Goal: Task Accomplishment & Management: Manage account settings

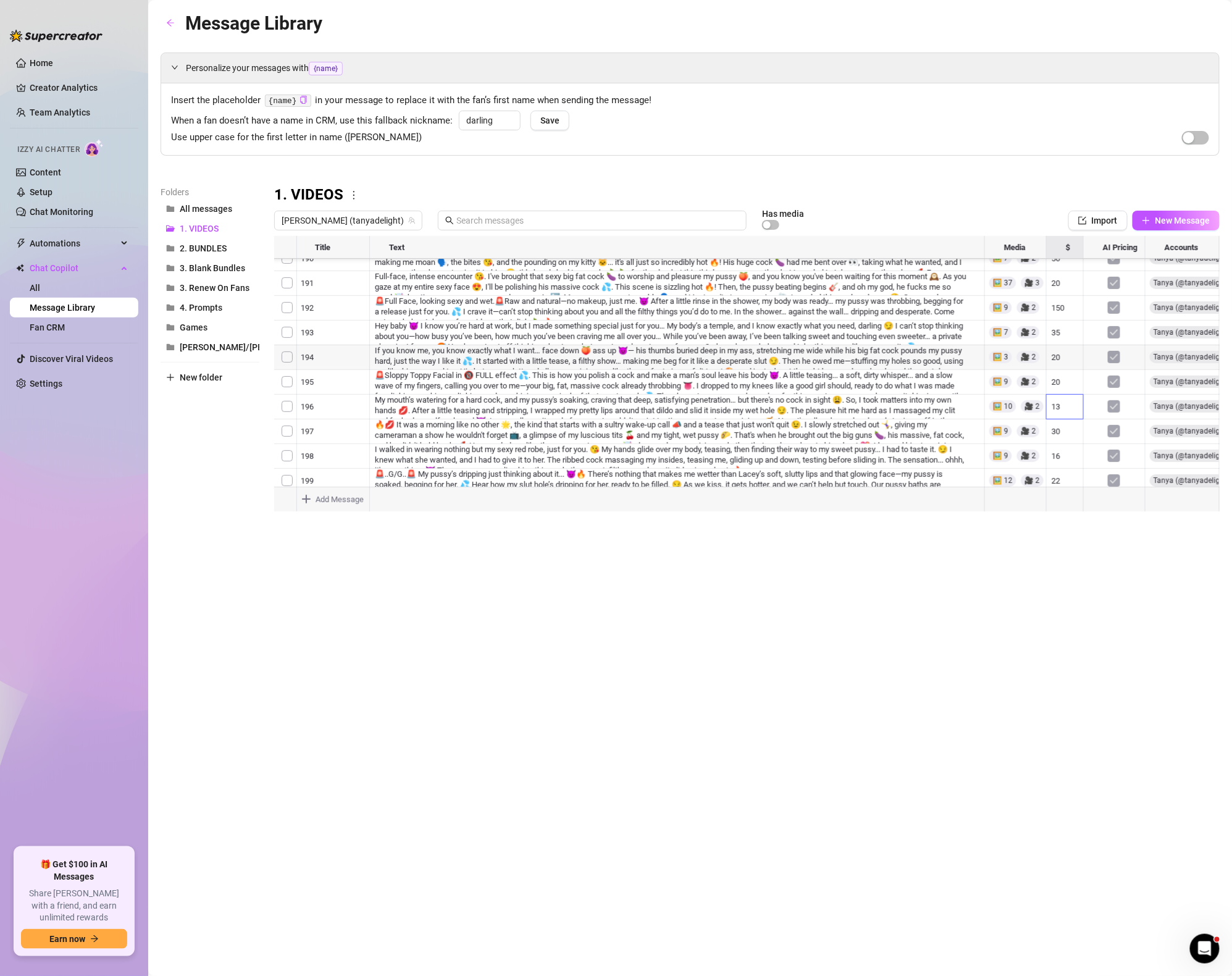
scroll to position [0, 1]
click at [197, 226] on span "1. VIDEOS" at bounding box center [198, 228] width 38 height 10
click at [61, 167] on link "Content" at bounding box center [45, 171] width 31 height 10
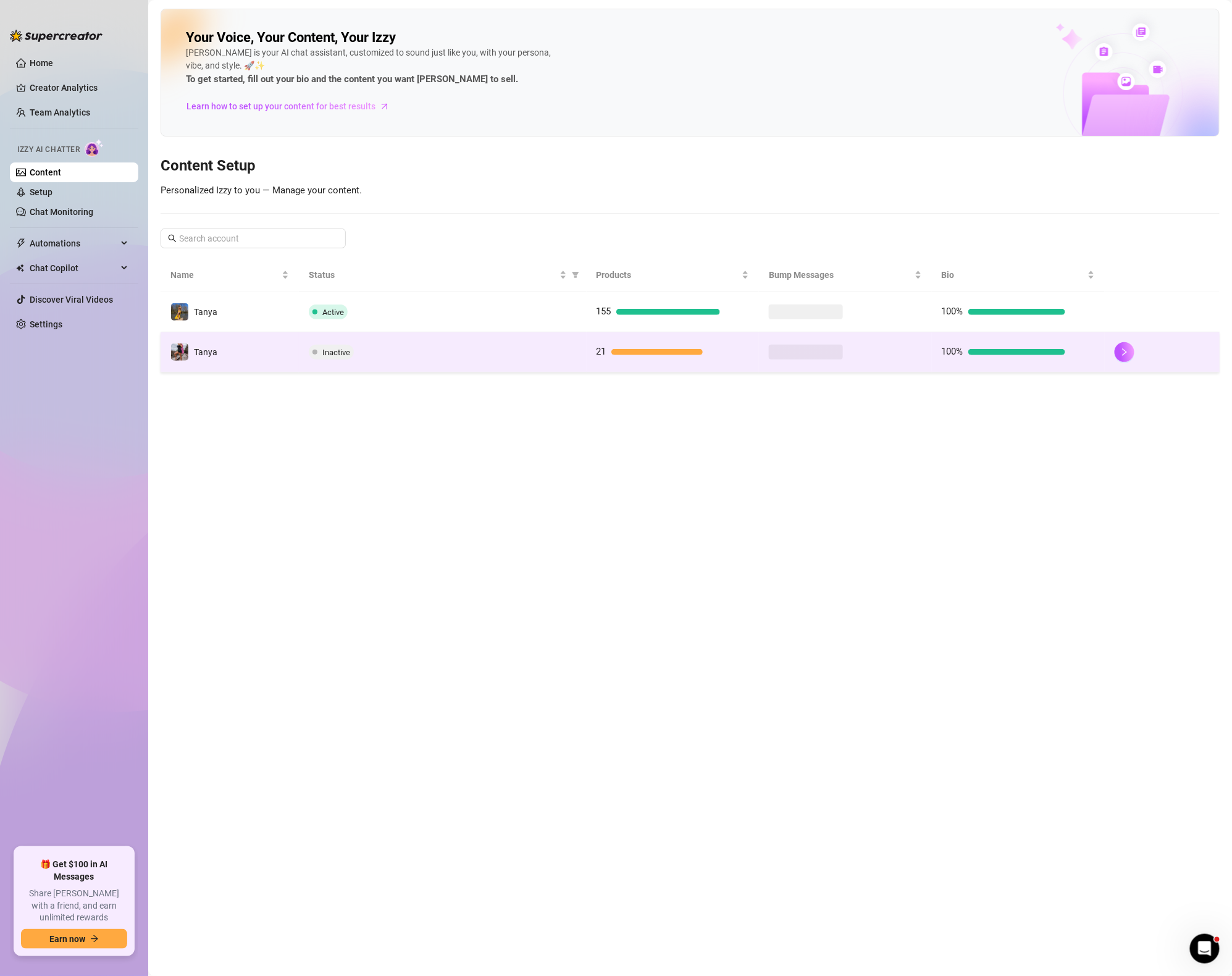
click at [570, 336] on td "Inactive" at bounding box center [442, 352] width 288 height 40
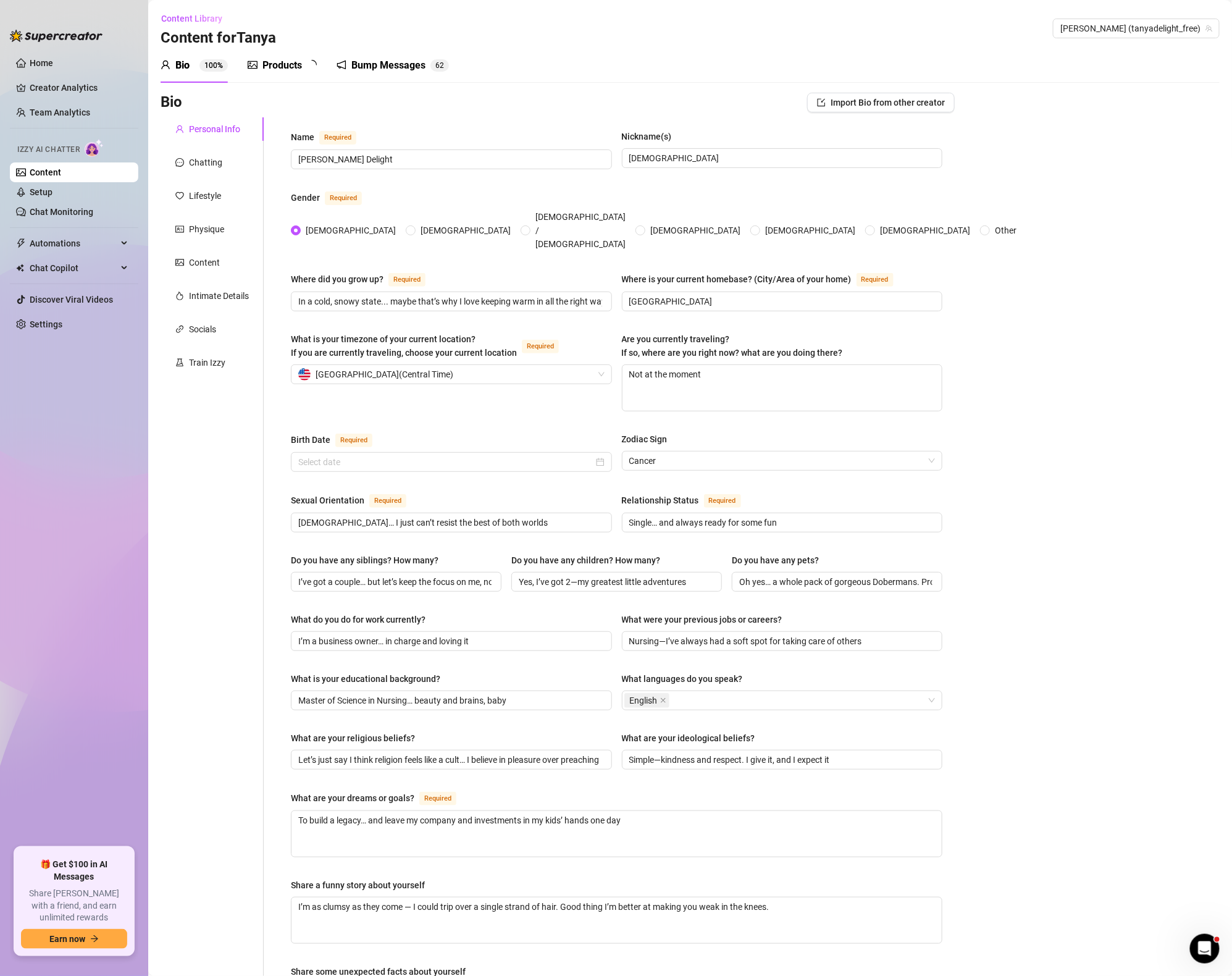
type input "[DATE]"
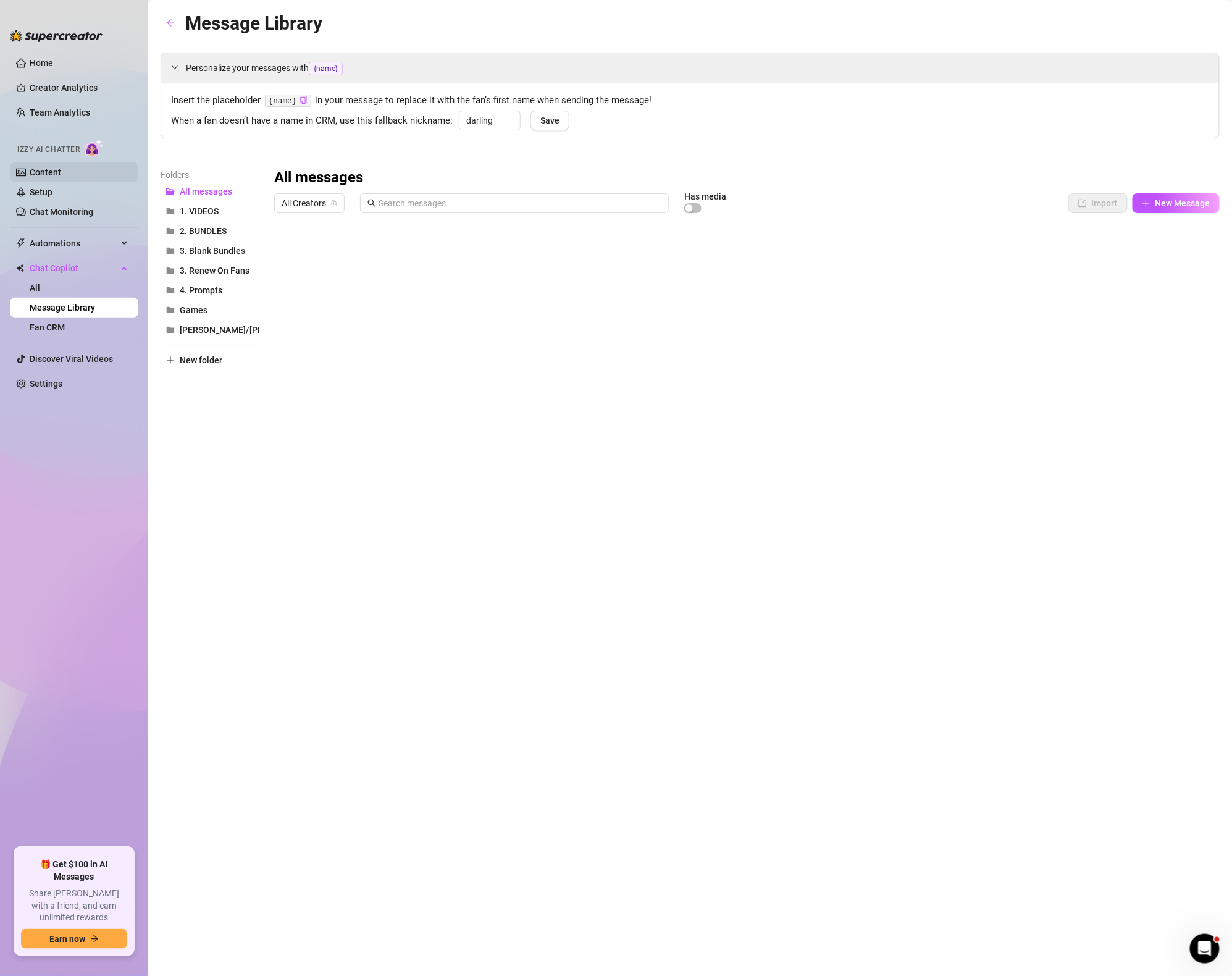
click at [47, 171] on link "Content" at bounding box center [45, 171] width 31 height 10
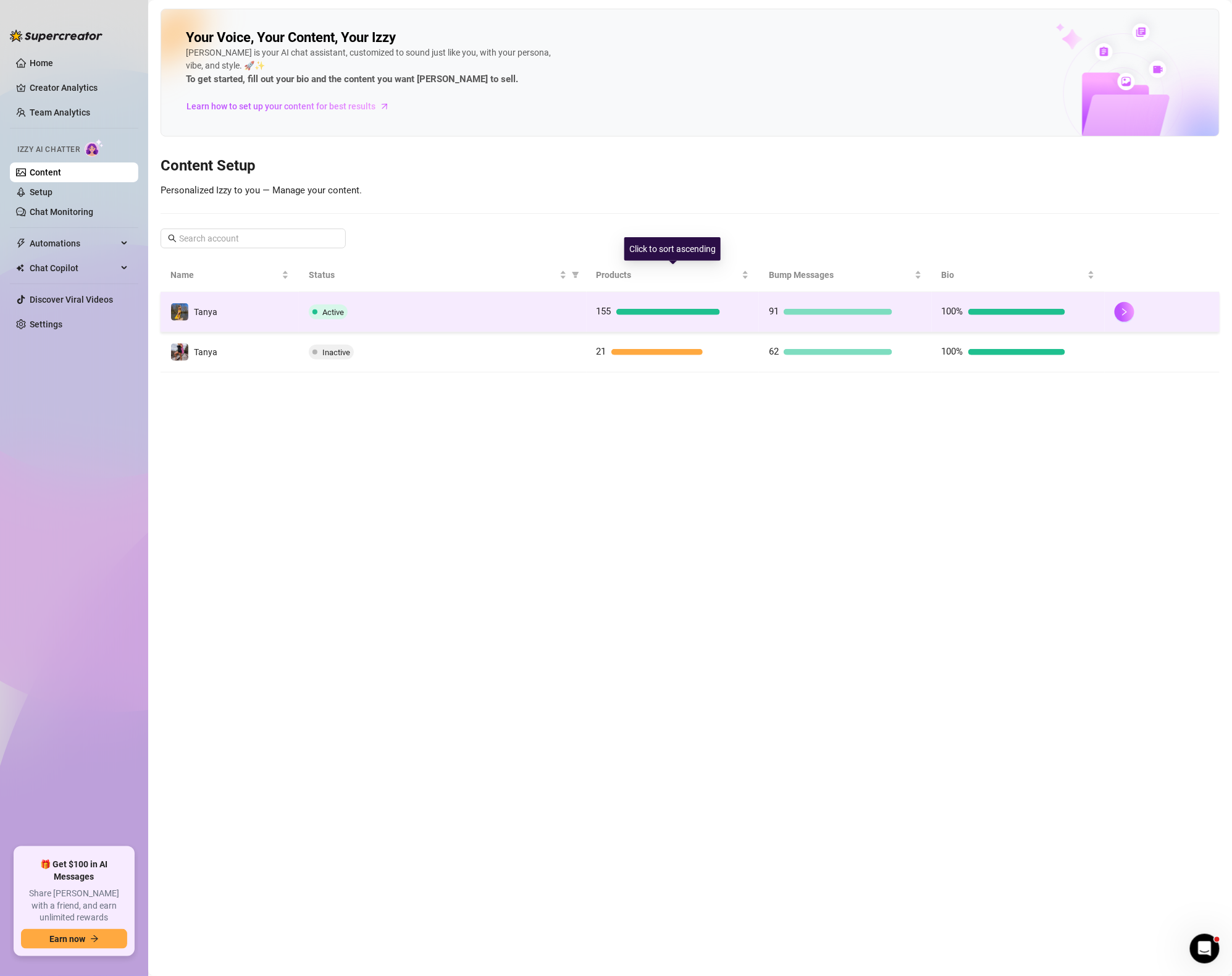
click at [655, 309] on div "155" at bounding box center [658, 311] width 123 height 15
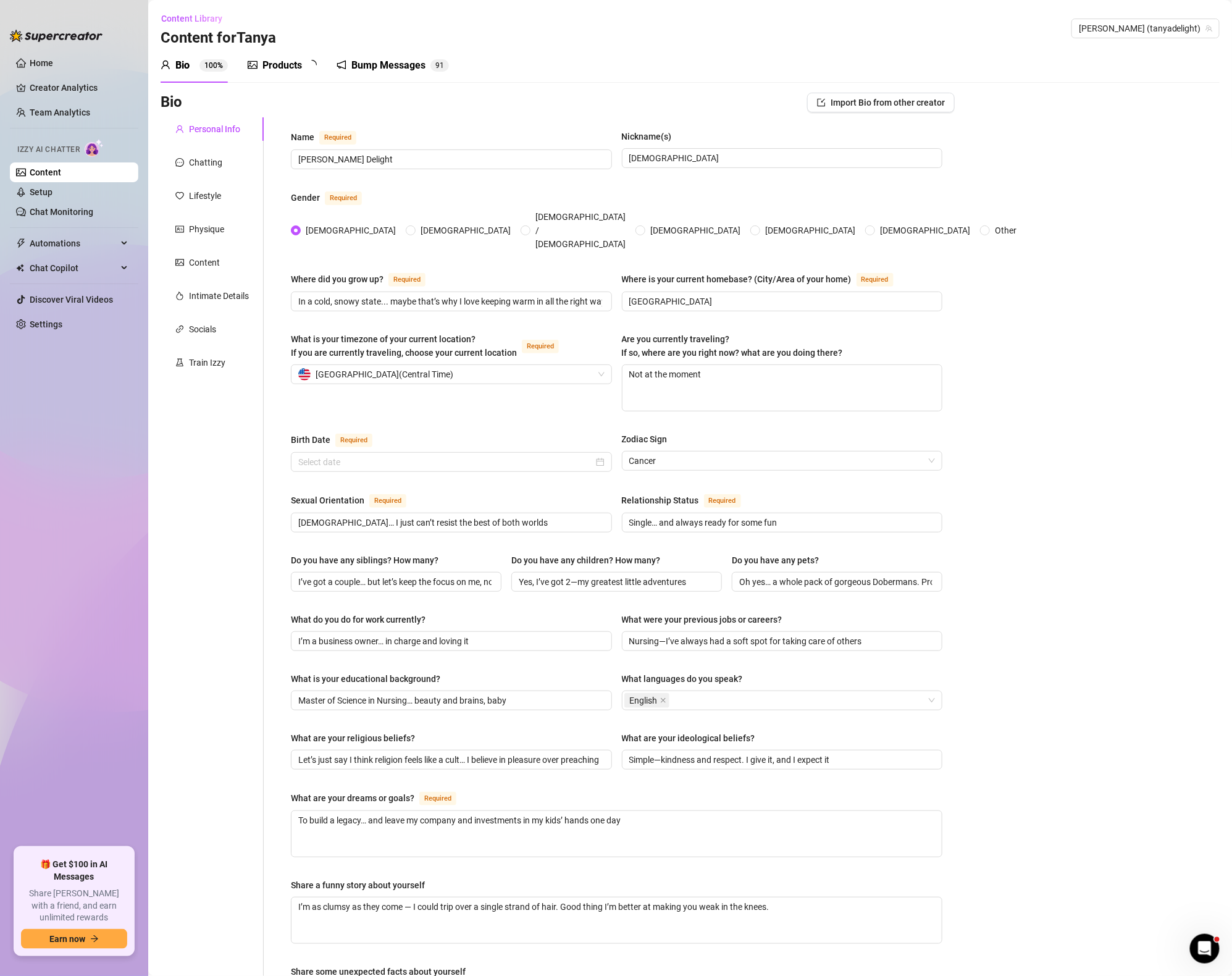
type input "[DATE]"
click at [282, 59] on div "Products" at bounding box center [282, 65] width 39 height 15
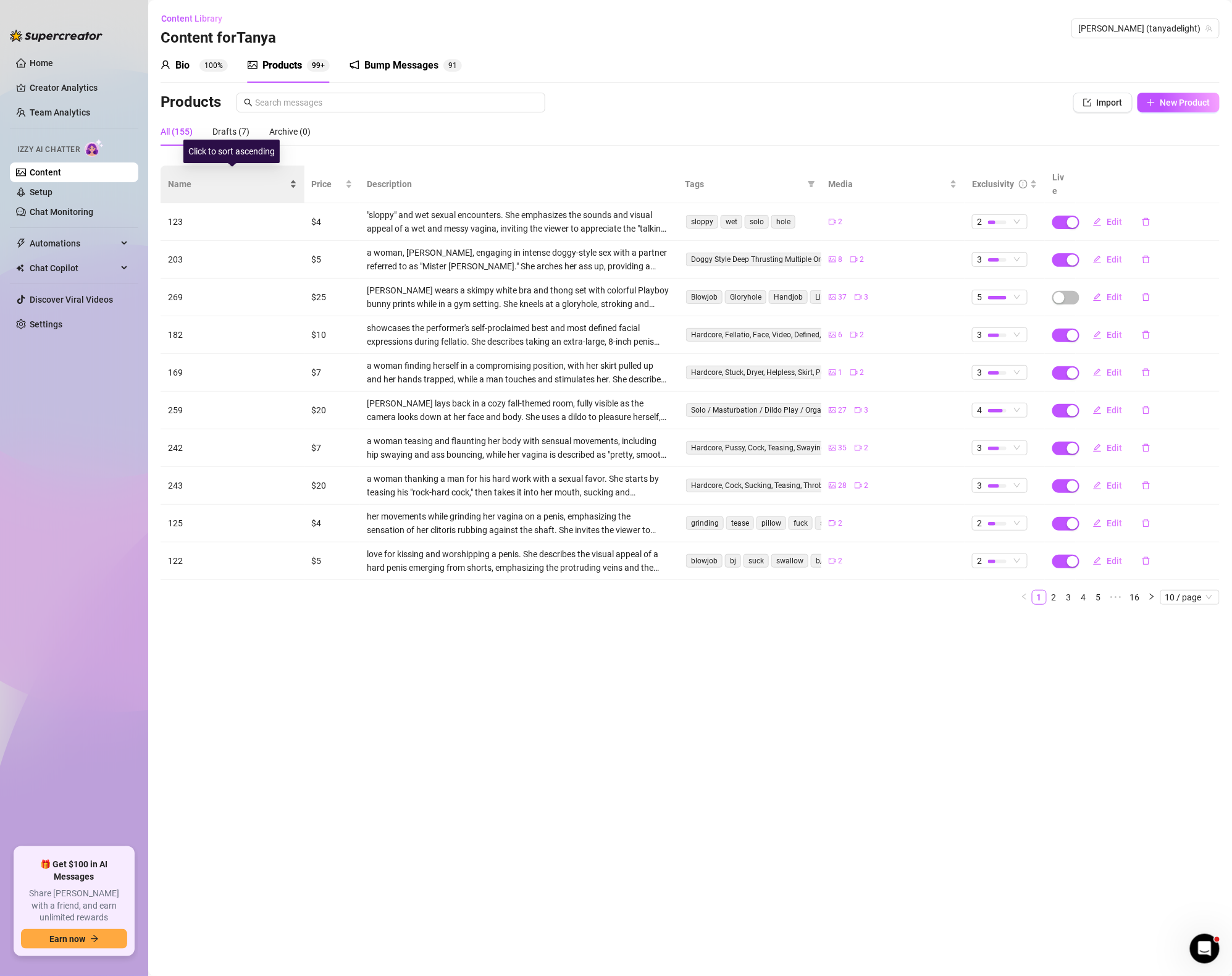
click at [180, 181] on span "Name" at bounding box center [227, 185] width 119 height 14
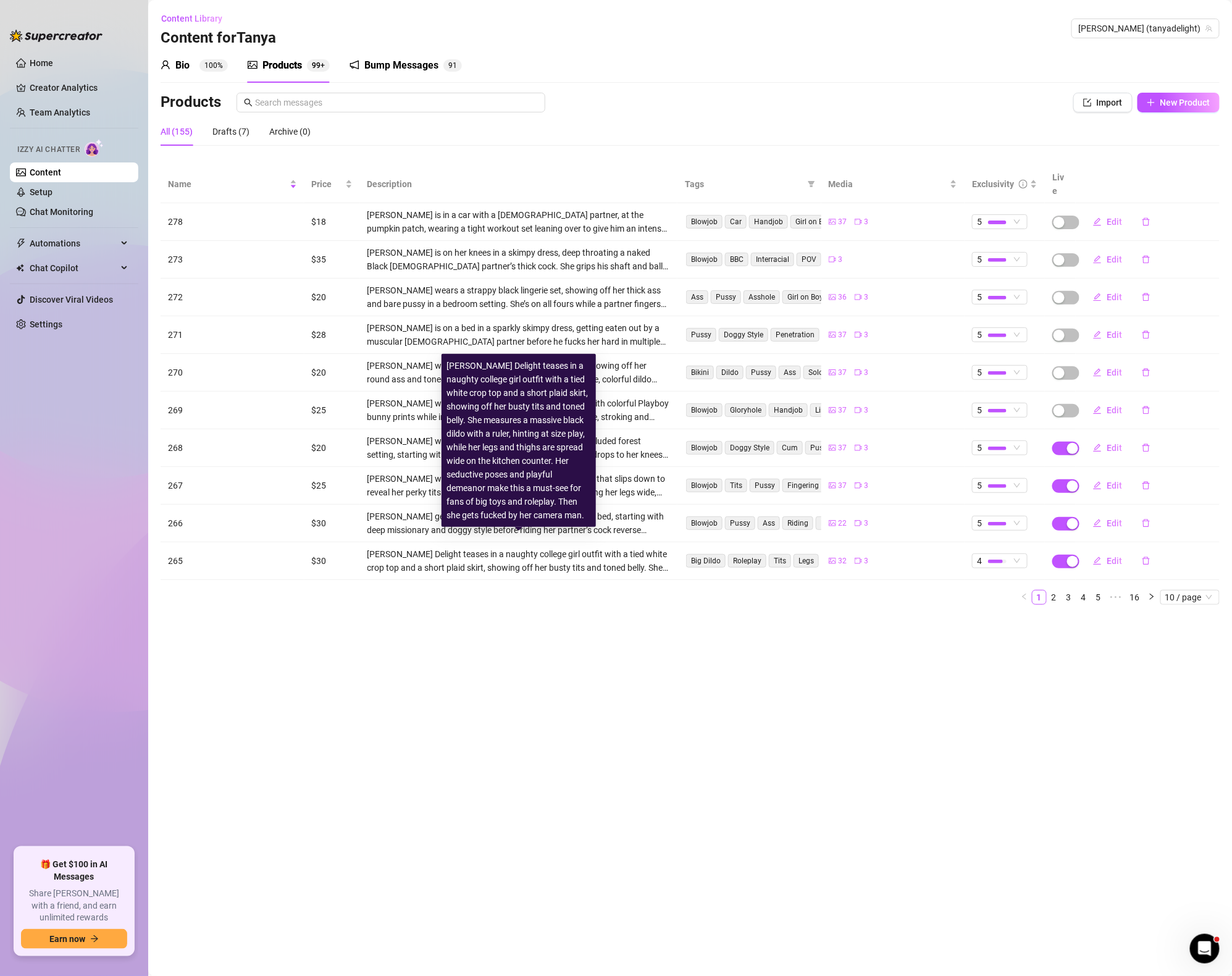
click at [425, 521] on div "[PERSON_NAME] gets fucked hard in multiple positions on a bed, starting with de…" at bounding box center [519, 522] width 303 height 27
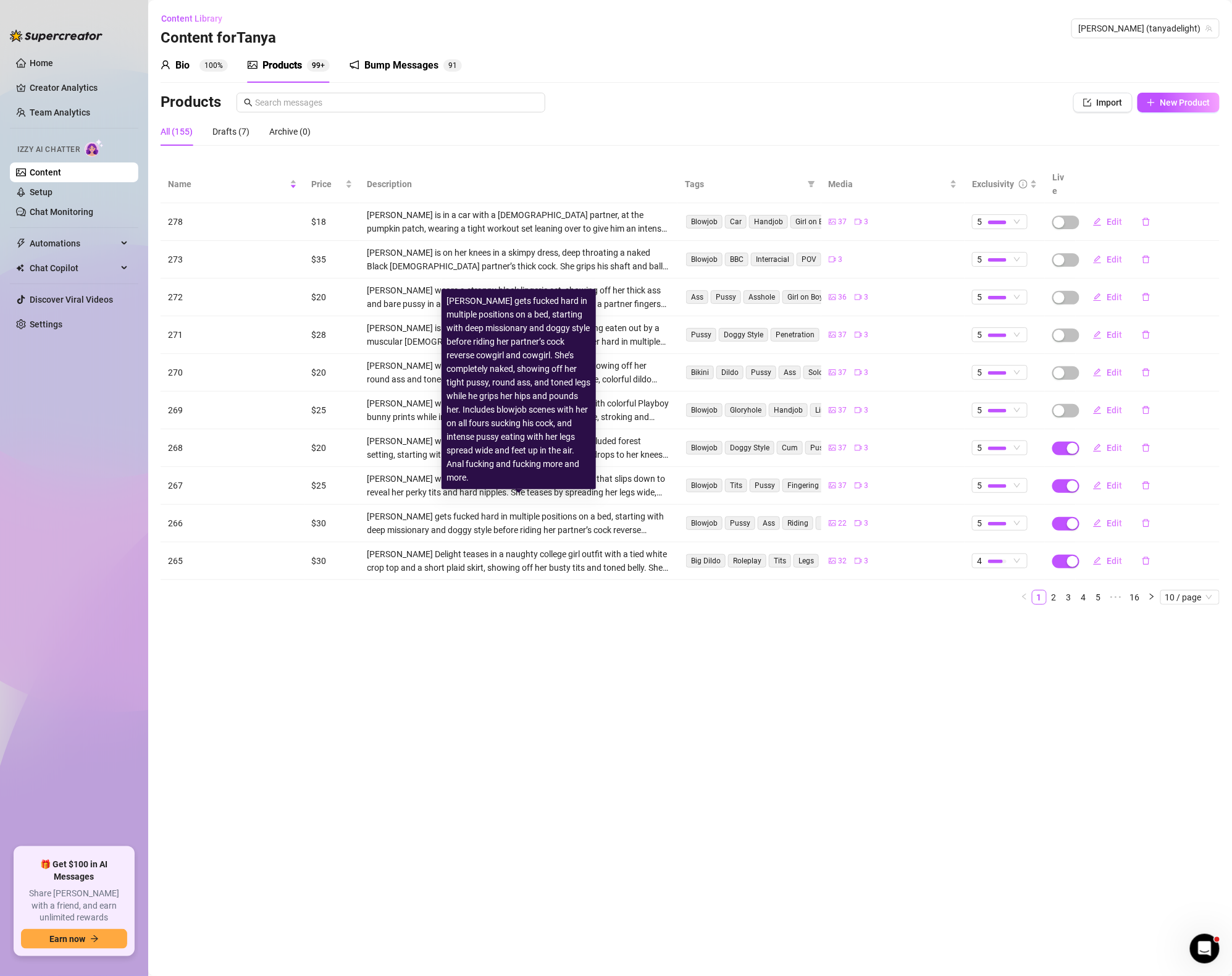
click at [400, 555] on div "[PERSON_NAME] Delight teases in a naughty college girl outfit with a tied white…" at bounding box center [519, 561] width 303 height 27
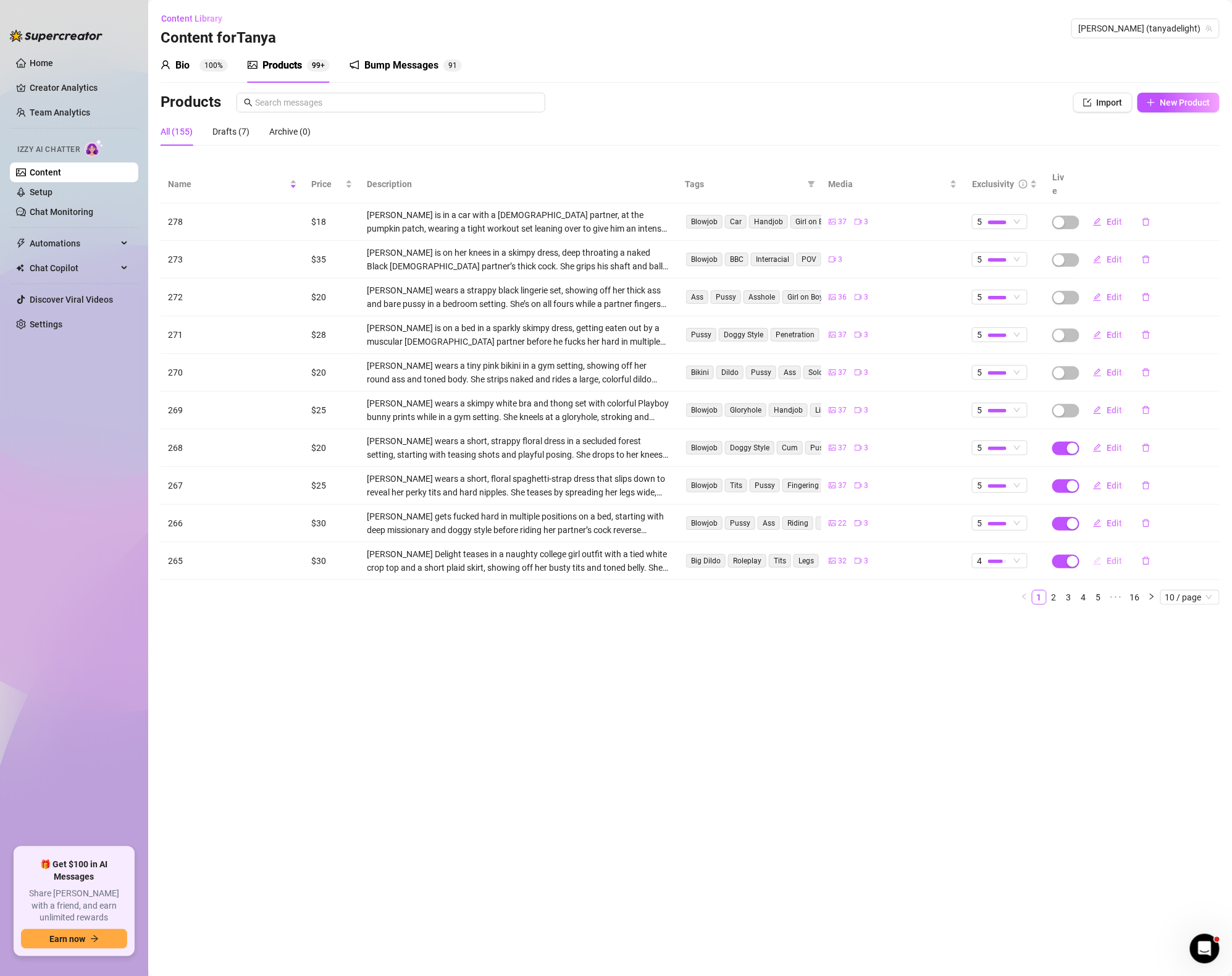
click at [1103, 551] on button "Edit" at bounding box center [1107, 561] width 49 height 20
type textarea "📏💦 Loremip Dolorsi Amet Cons Adip 💦📏 Eli… S’d ei te incidid utlabo etdolor magn…"
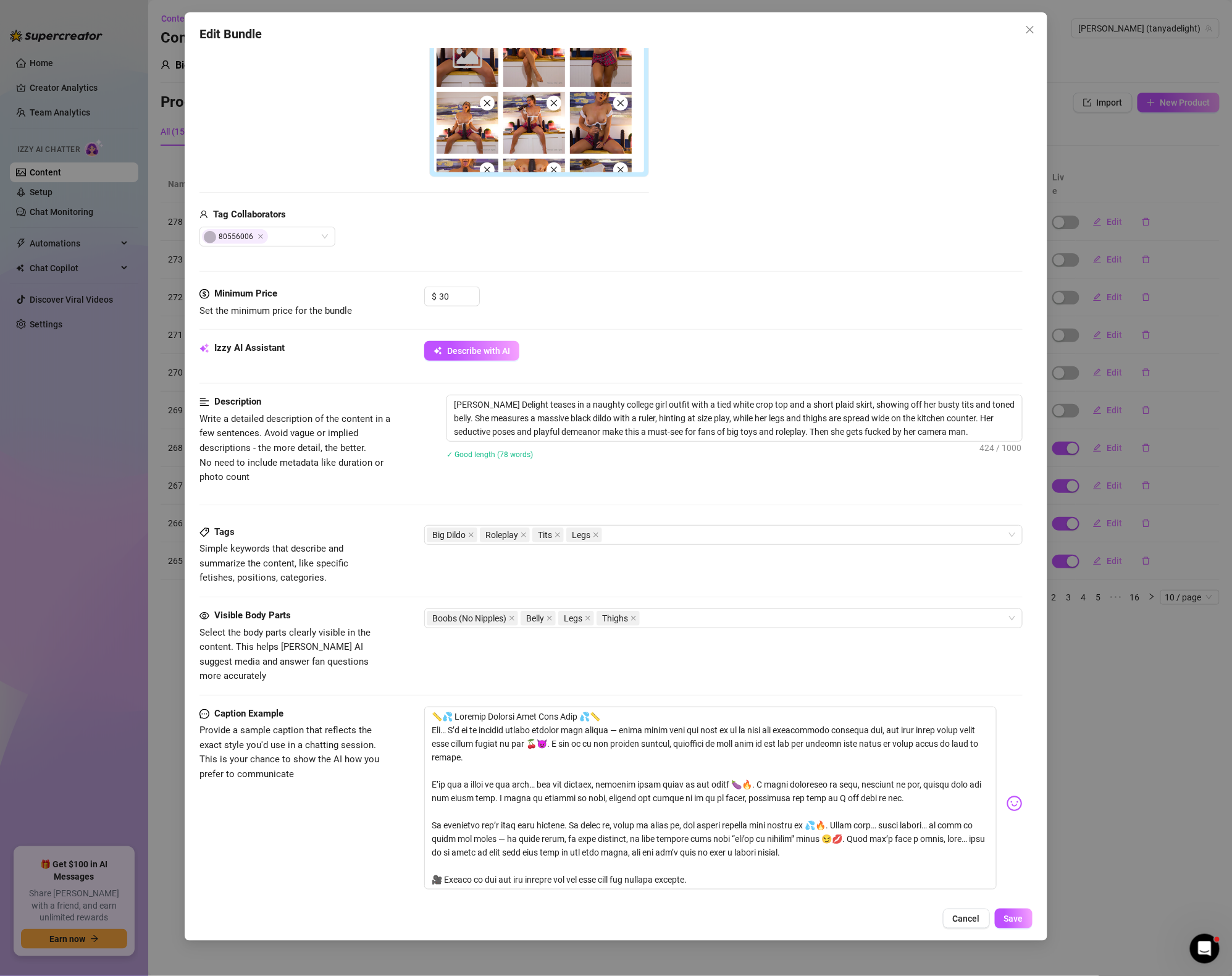
scroll to position [471, 0]
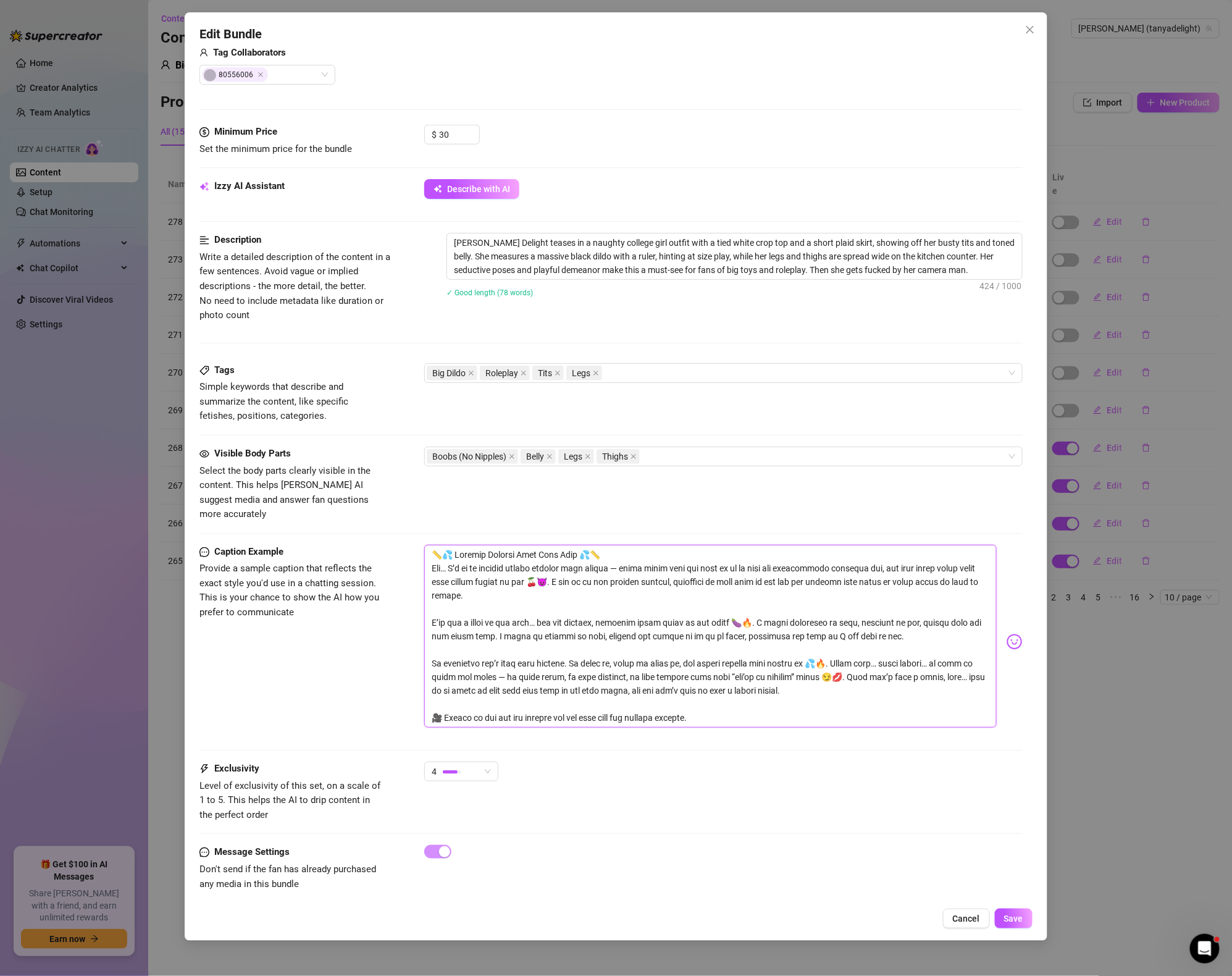
click at [532, 577] on textarea at bounding box center [710, 636] width 572 height 183
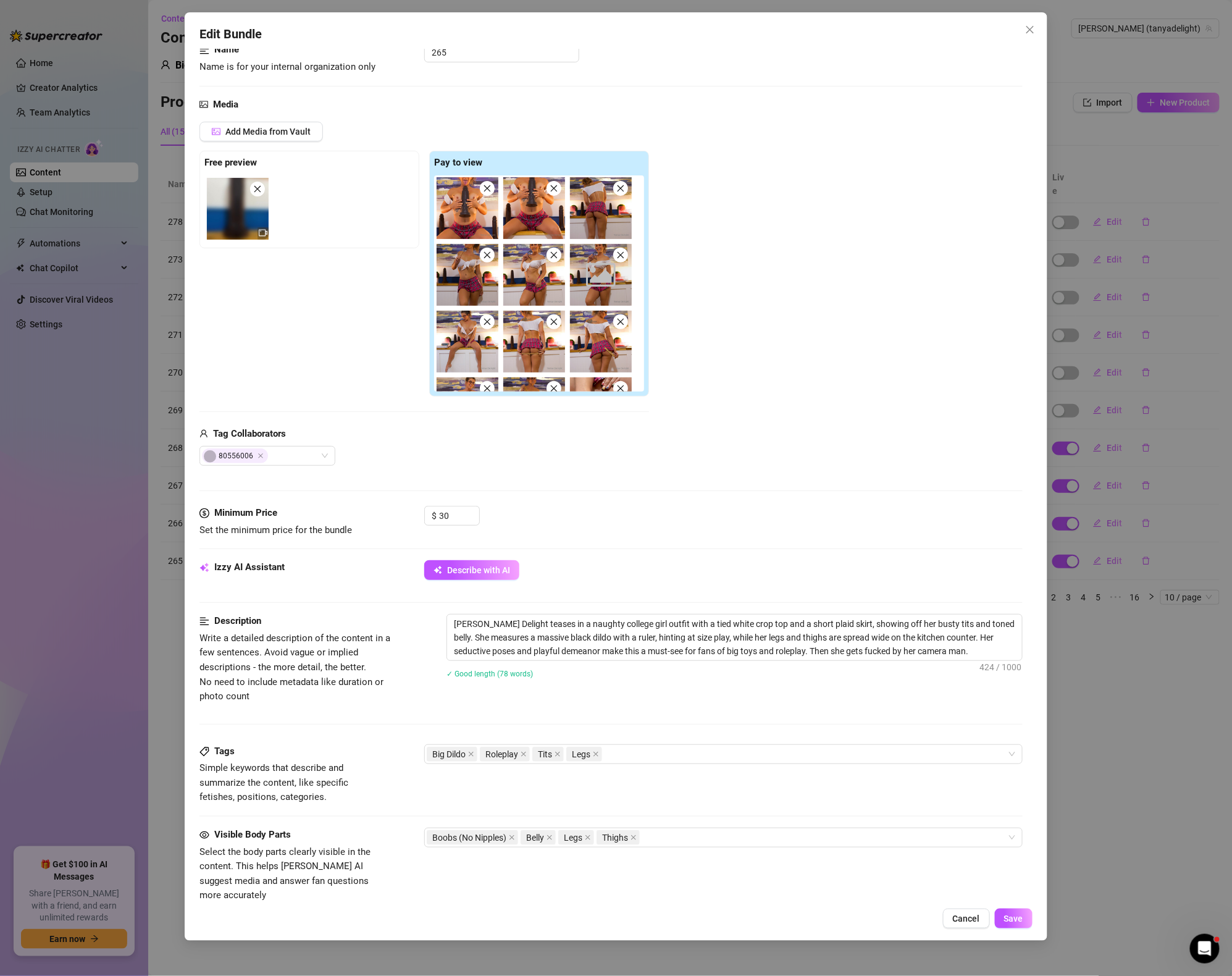
scroll to position [136, 0]
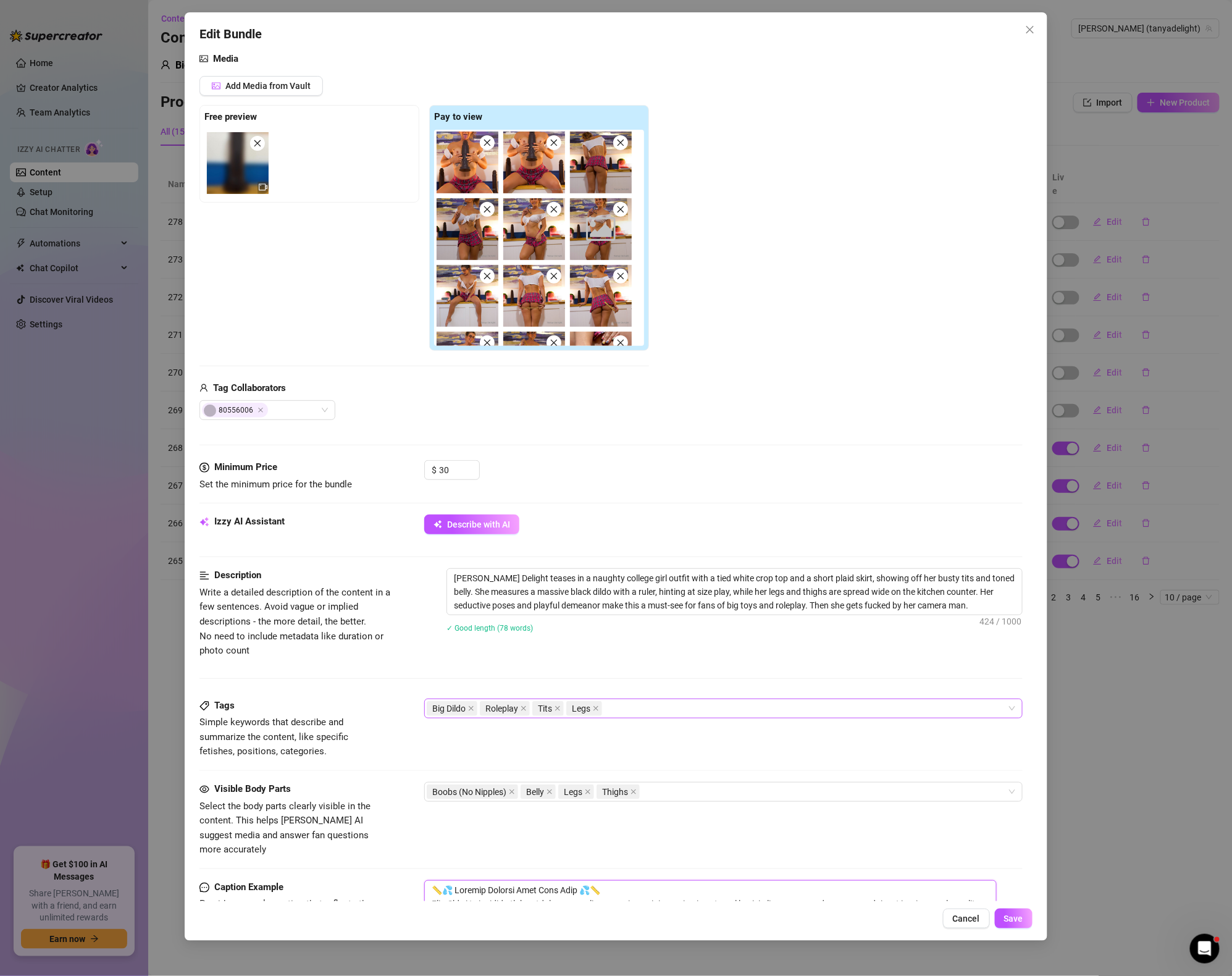
click at [673, 708] on div "Big Dildo Roleplay Tits Legs" at bounding box center [717, 708] width 581 height 17
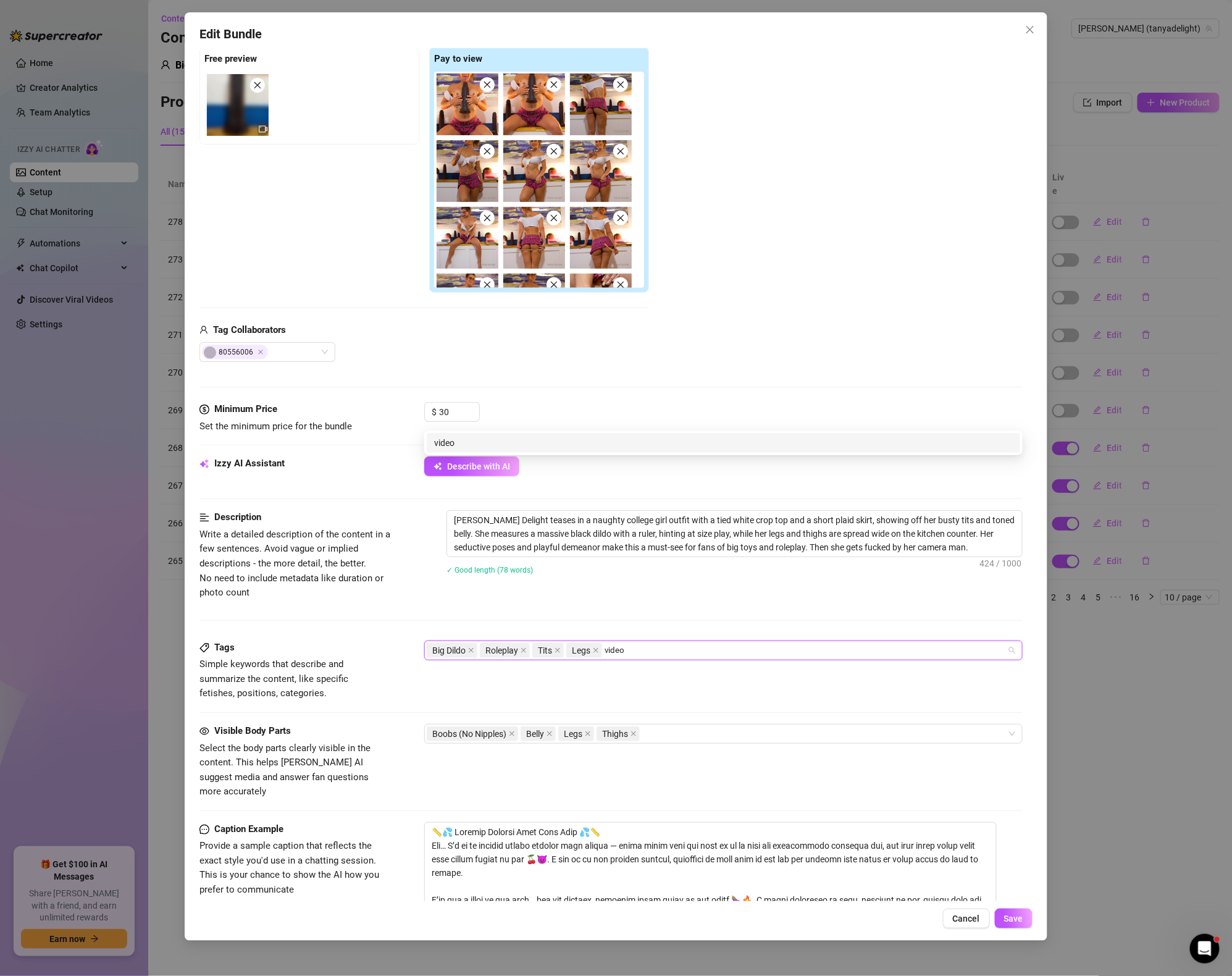
scroll to position [0, 0]
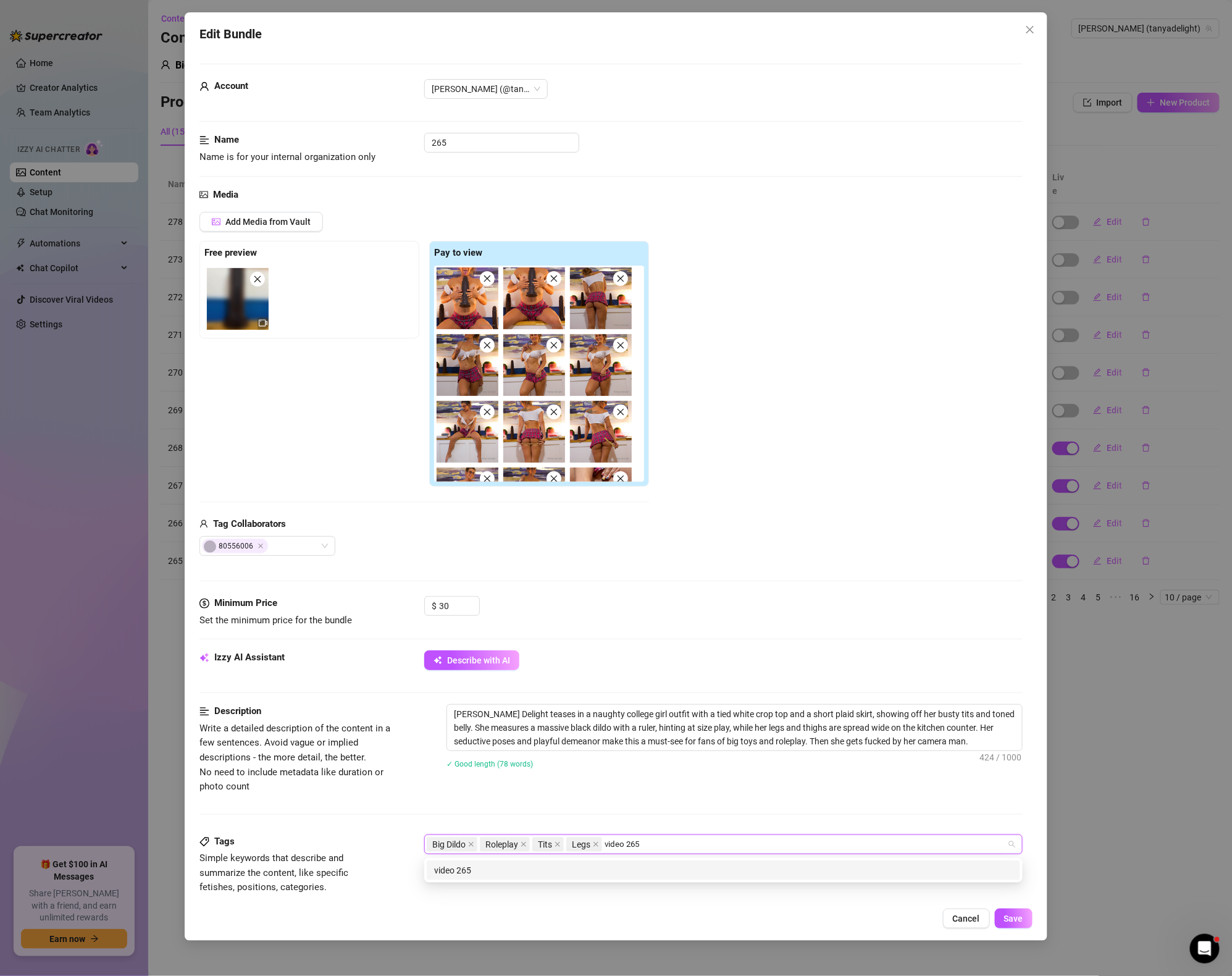
type input "video 265"
click at [700, 777] on div "[PERSON_NAME] Delight teases in a naughty college girl outfit with a tied white…" at bounding box center [734, 744] width 576 height 80
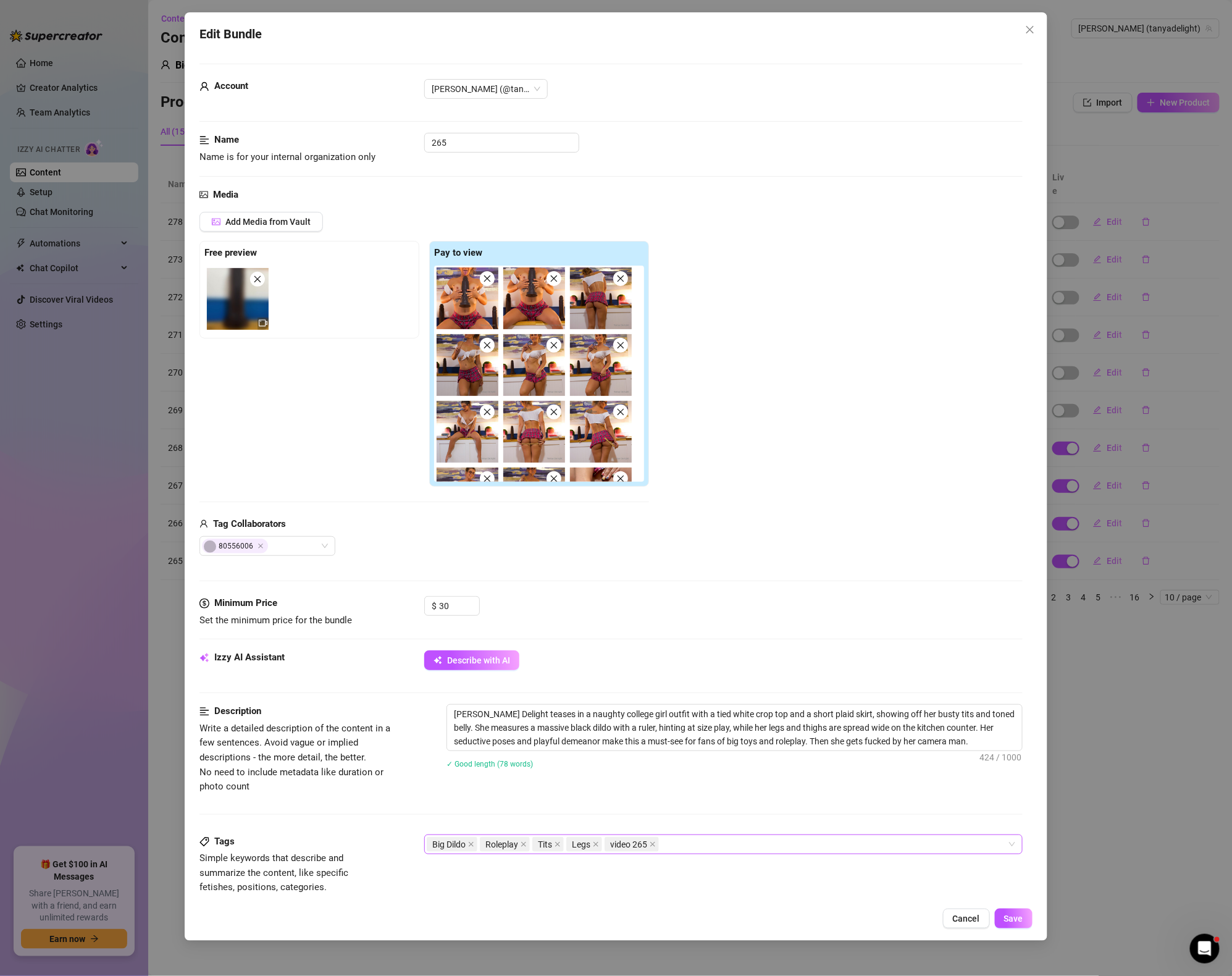
click at [719, 839] on div "Big Dildo Roleplay Tits Legs video 265" at bounding box center [717, 844] width 581 height 17
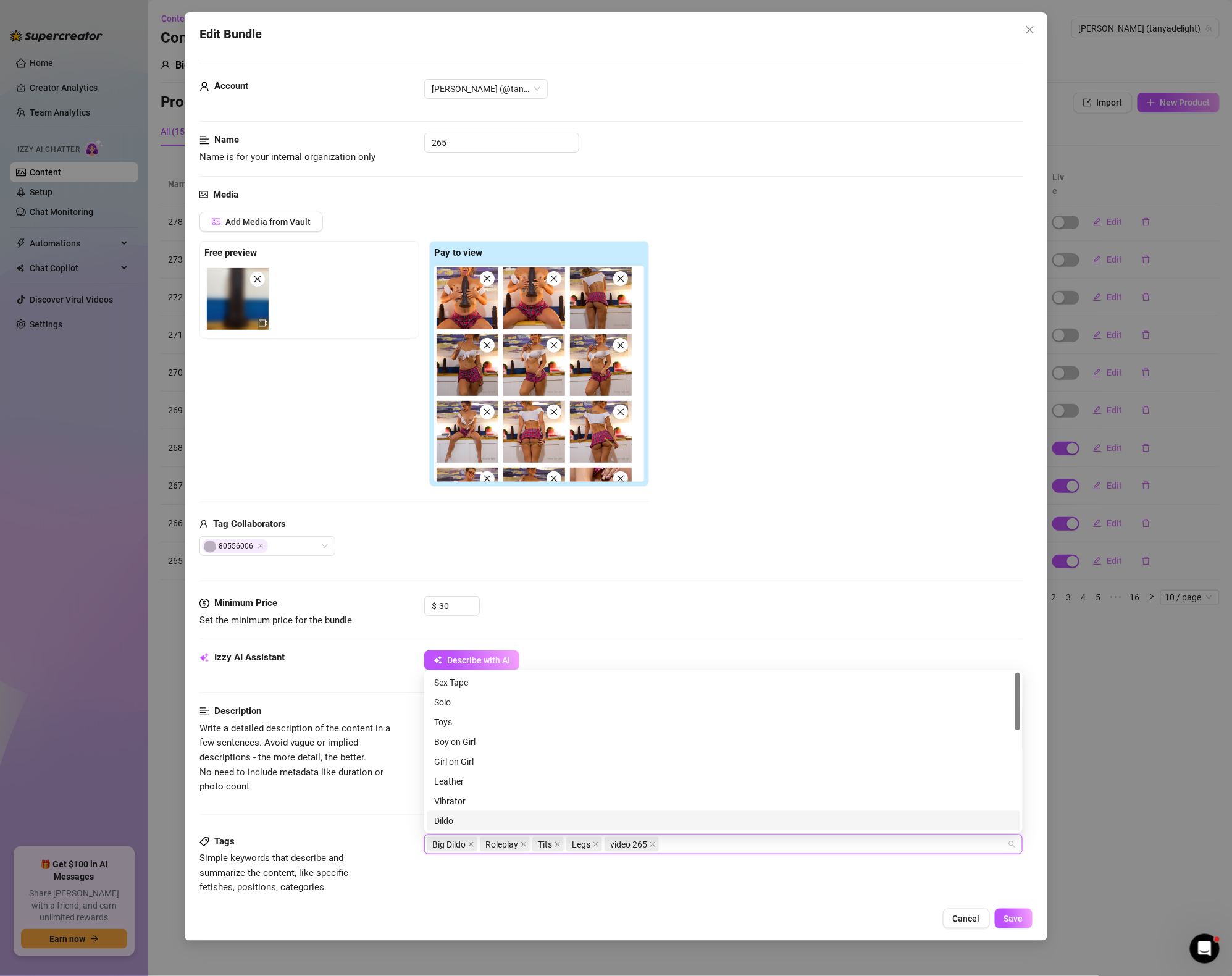
click at [696, 784] on div "Leather" at bounding box center [723, 781] width 579 height 14
click at [704, 841] on span at bounding box center [701, 844] width 6 height 14
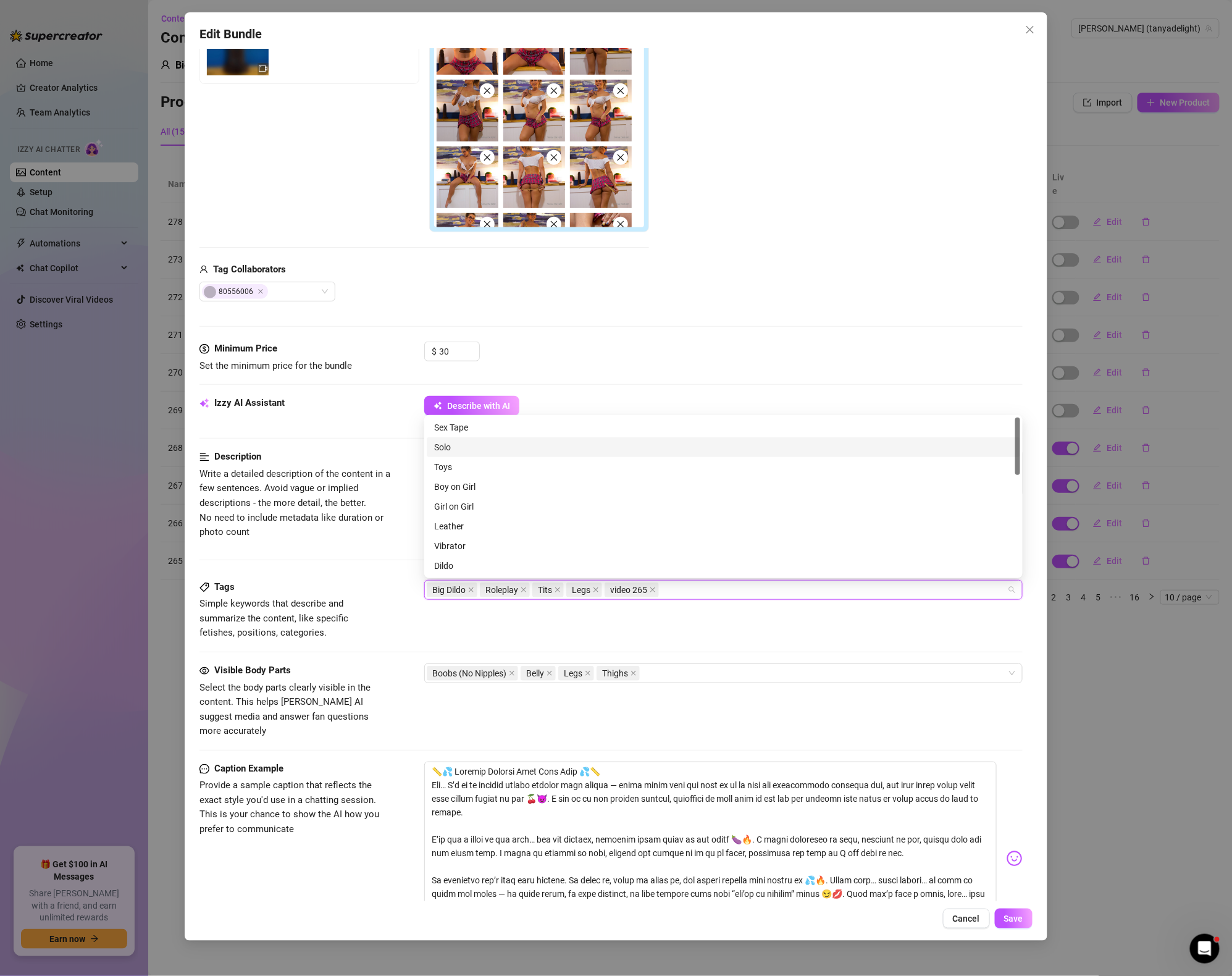
scroll to position [260, 0]
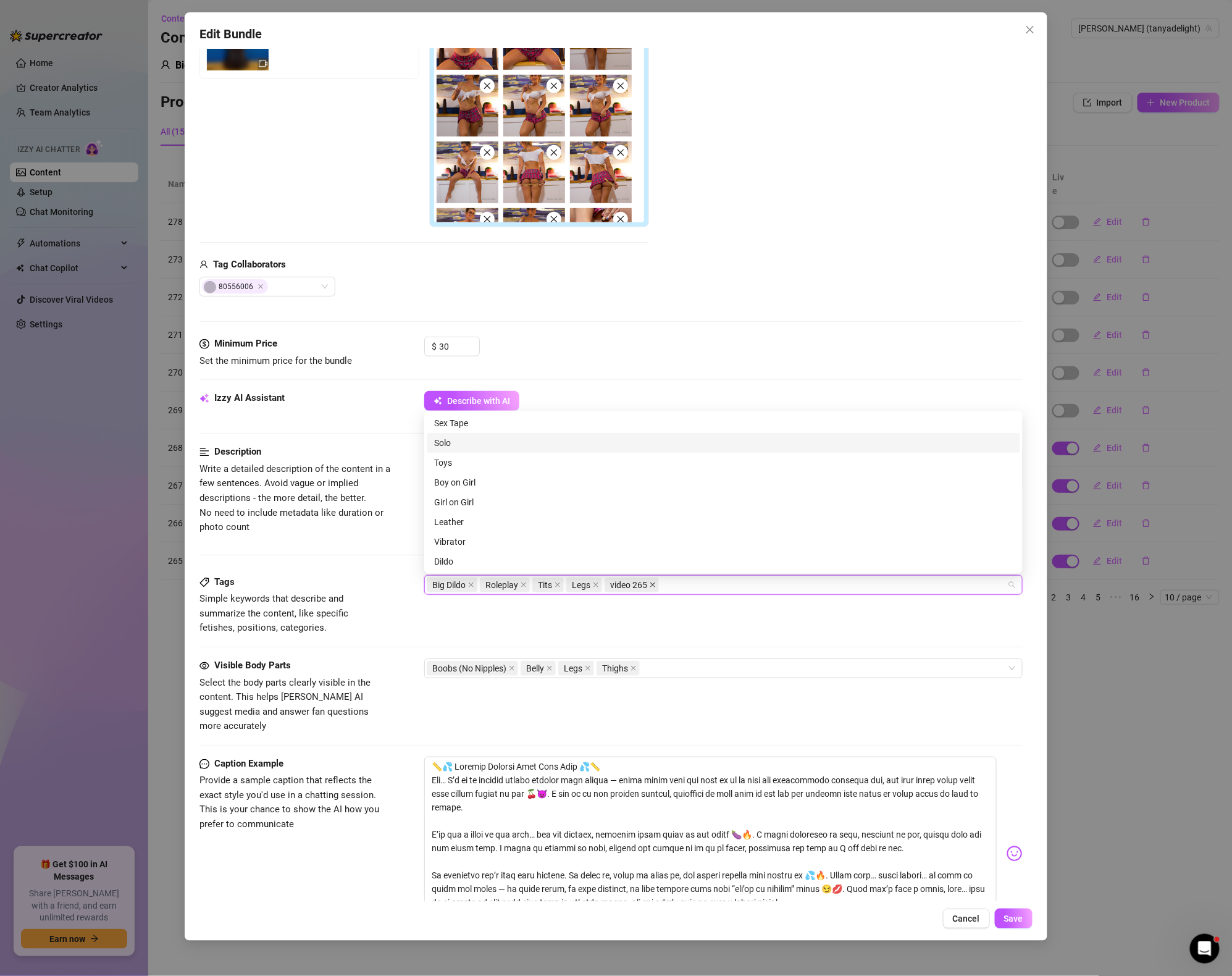
click at [656, 586] on icon "close" at bounding box center [652, 584] width 6 height 6
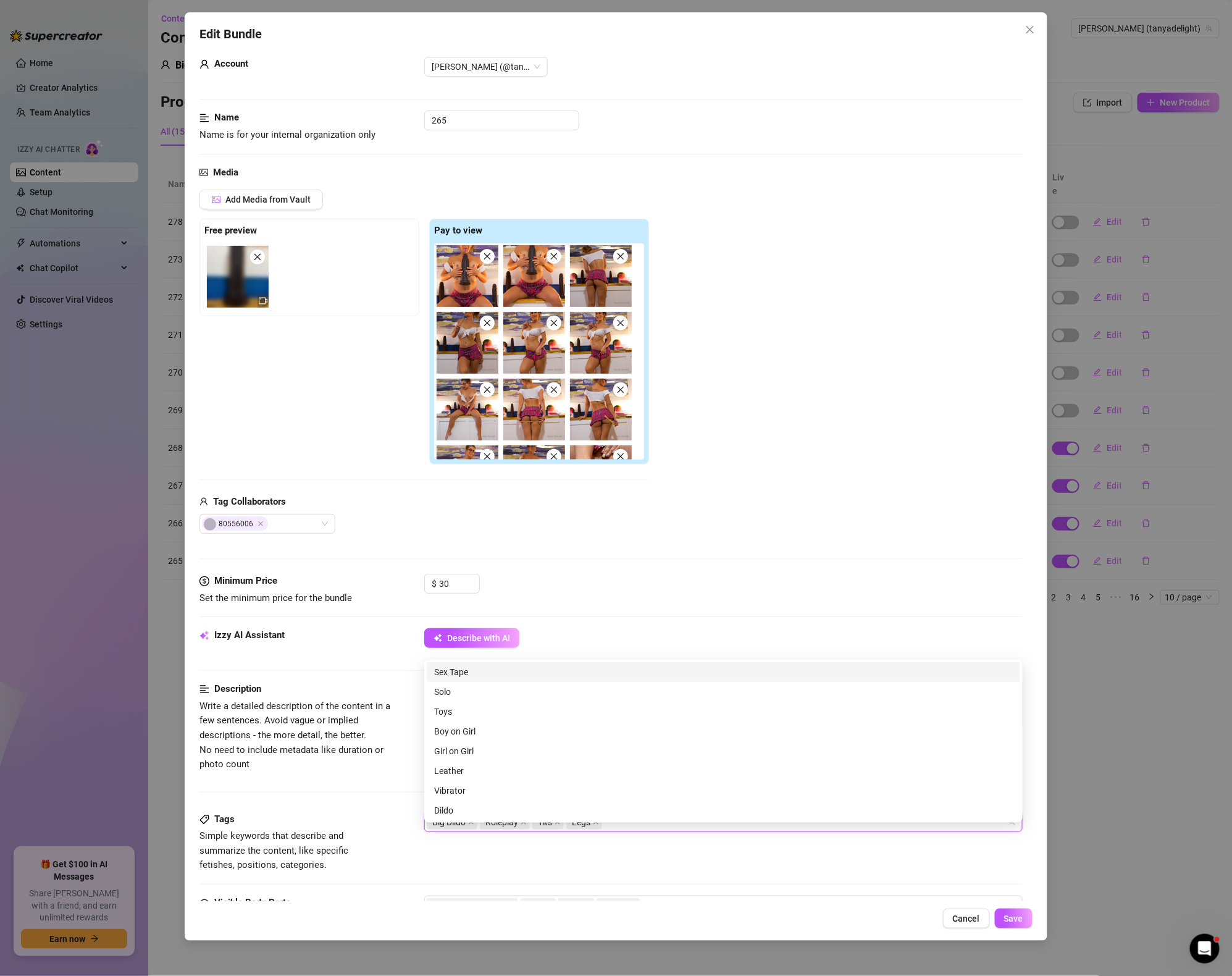
scroll to position [0, 0]
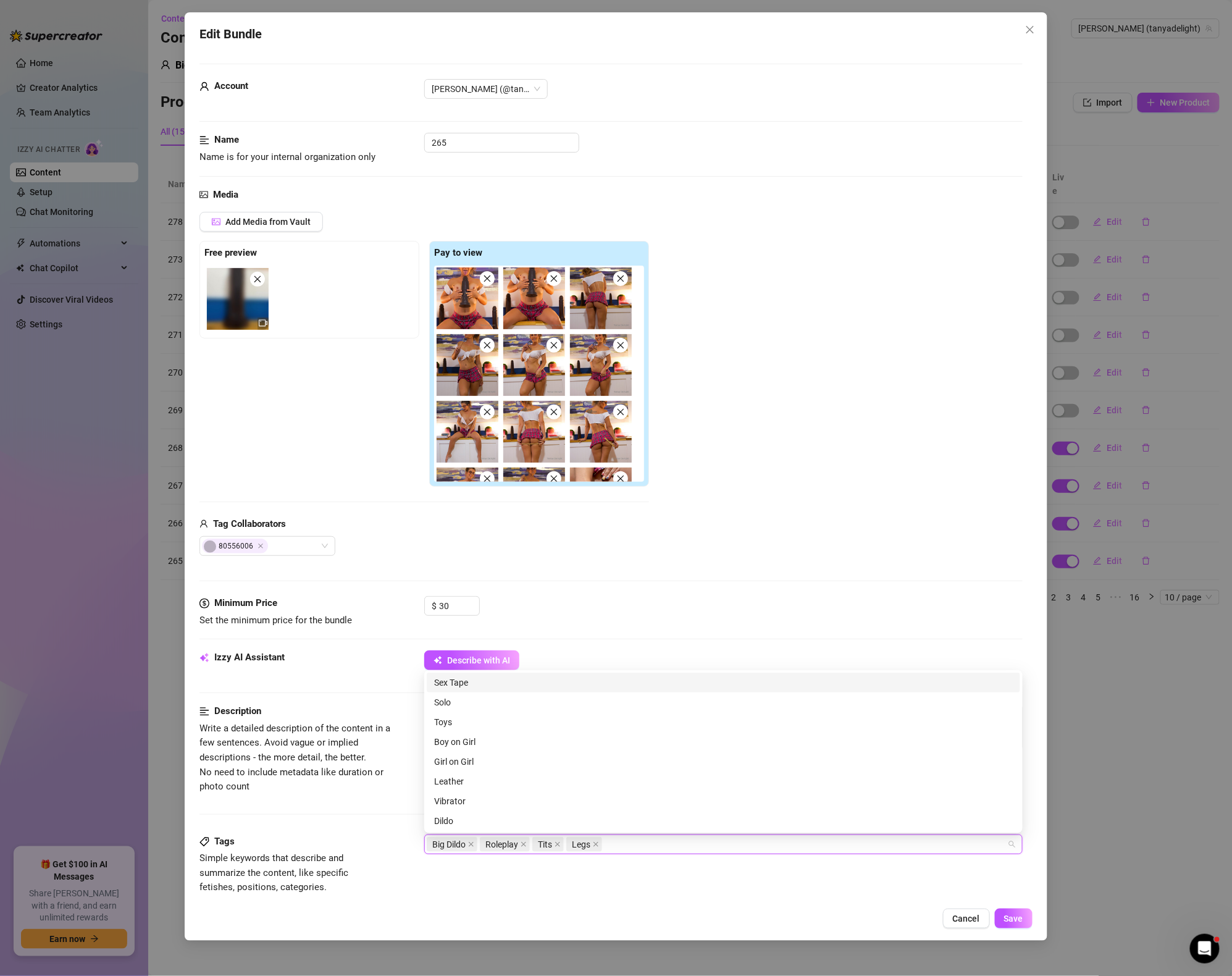
click at [866, 543] on div "Add Media from Vault Free preview Pay to view 00:12 Tag Collaborators 80556006" at bounding box center [610, 383] width 823 height 344
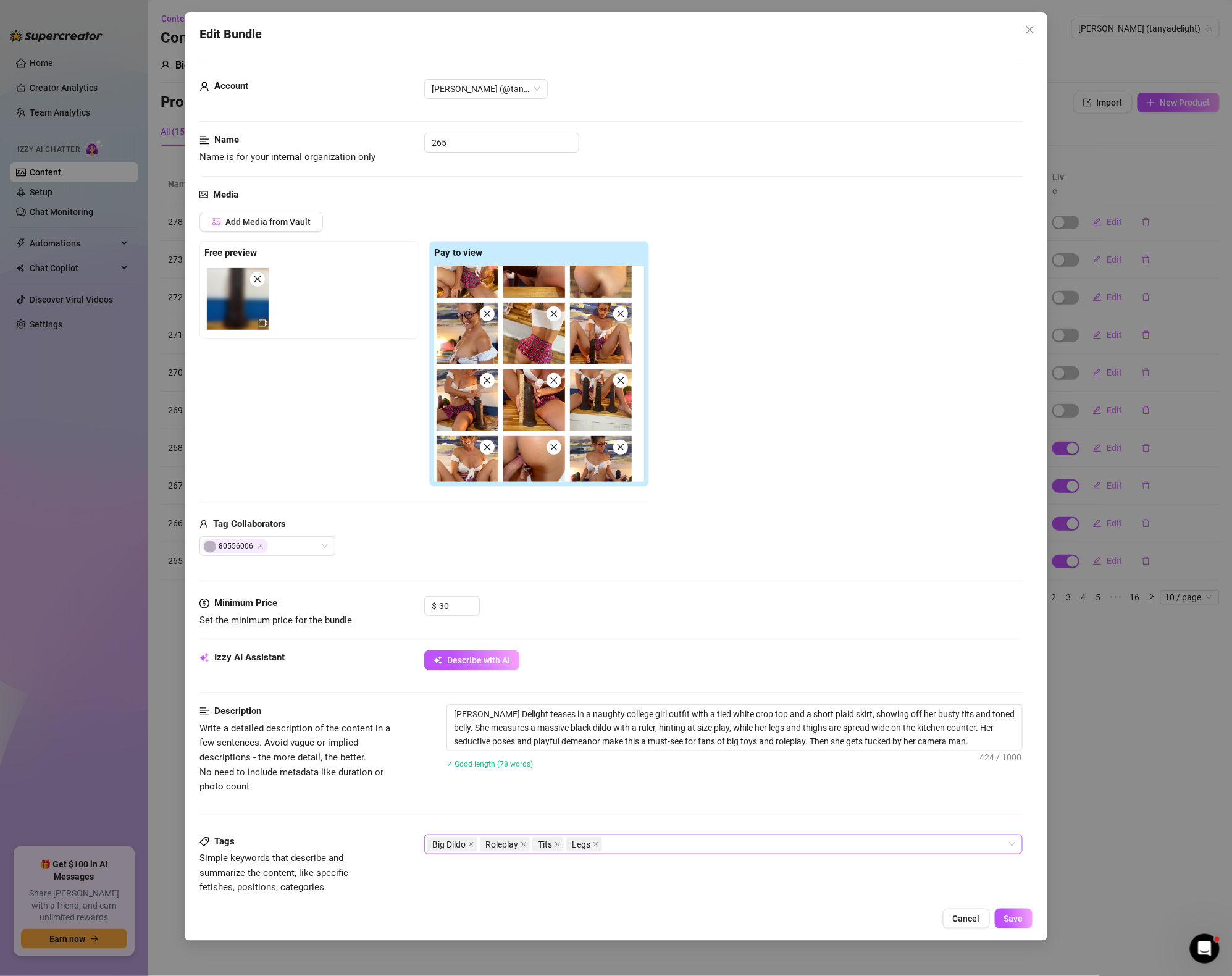
click at [57, 415] on div "Edit Bundle Account [PERSON_NAME] (@tanyadelight) Name Name is for your interna…" at bounding box center [616, 488] width 1232 height 976
